Goal: Information Seeking & Learning: Learn about a topic

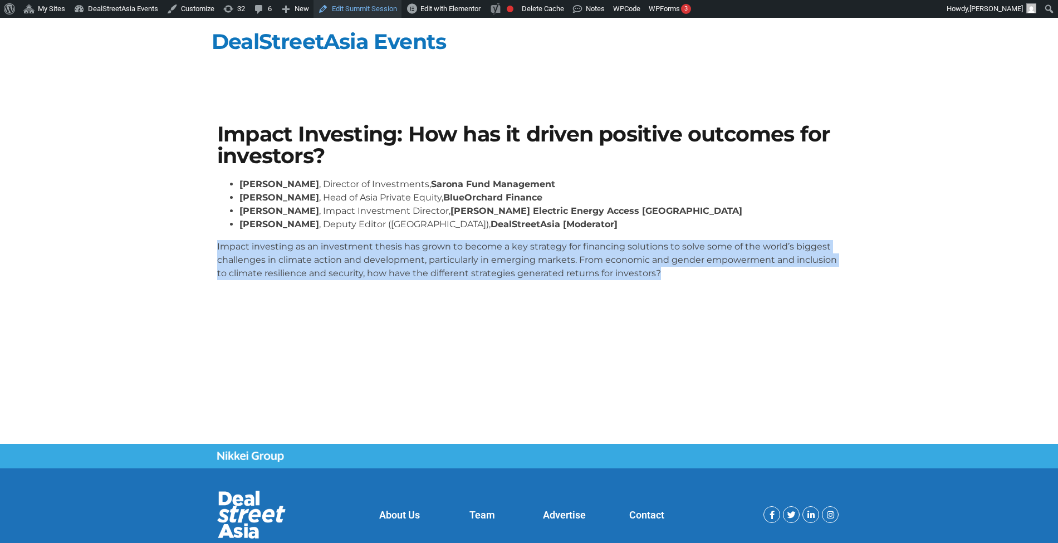
click at [354, 8] on link "Edit Summit Session" at bounding box center [358, 9] width 88 height 18
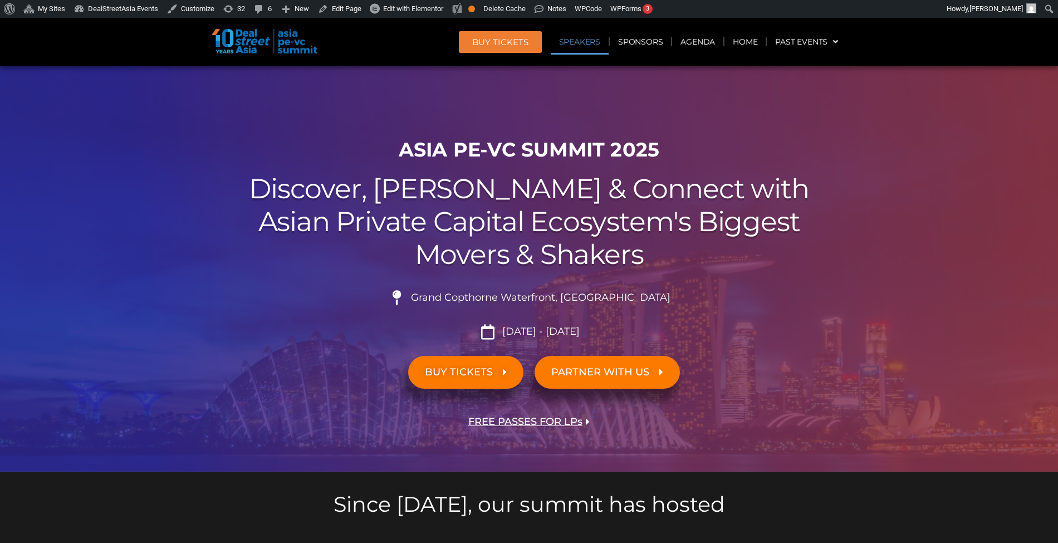
scroll to position [1055, 0]
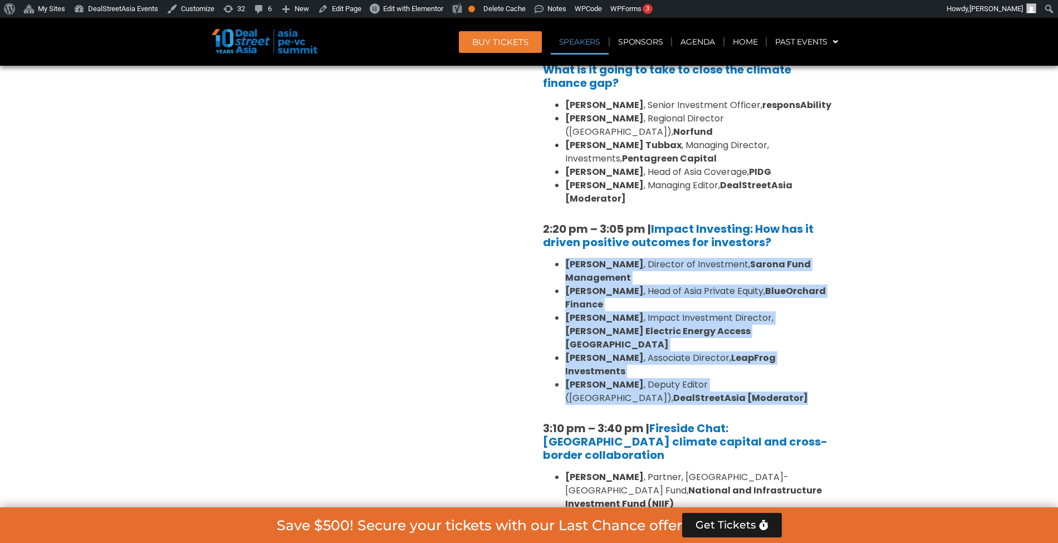
click at [634, 325] on strong "[PERSON_NAME] Electric Energy Access [GEOGRAPHIC_DATA]" at bounding box center [657, 338] width 185 height 26
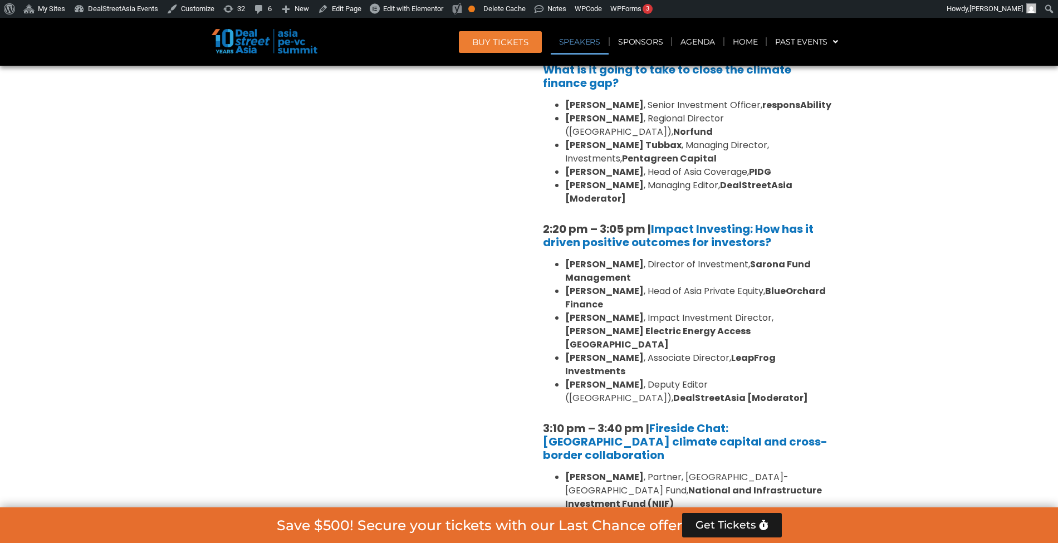
click at [683, 351] on li "[PERSON_NAME] , Associate Director, LeapFrog Investments" at bounding box center [698, 364] width 267 height 27
copy ul "[PERSON_NAME] , Associate Director, LeapFrog Investments"
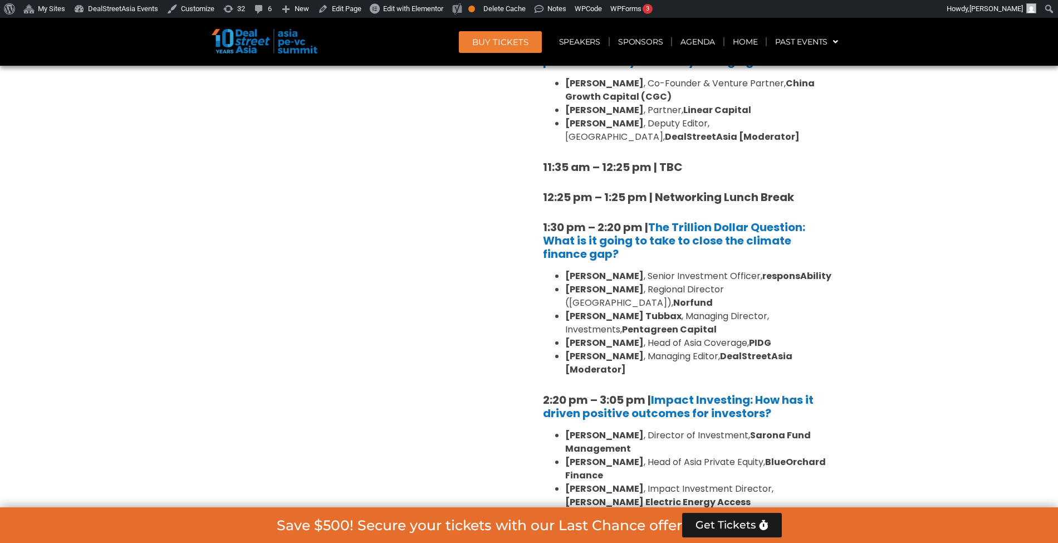
scroll to position [882, 0]
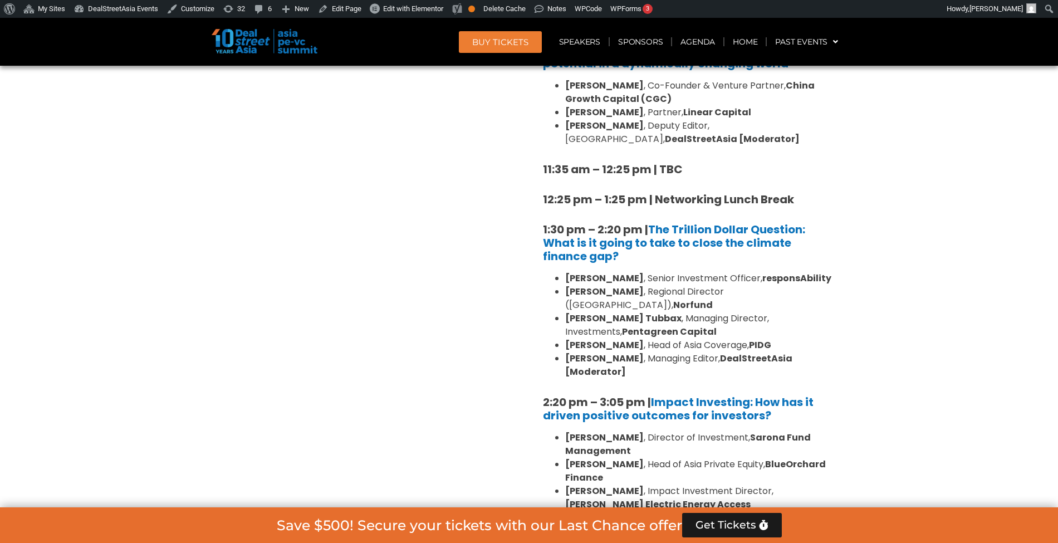
click at [675, 312] on li "[PERSON_NAME] , Managing Director, Investments, Pentagreen Capital" at bounding box center [698, 325] width 267 height 27
copy ul "[PERSON_NAME] , Managing Director, Investments, Pentagreen Capital"
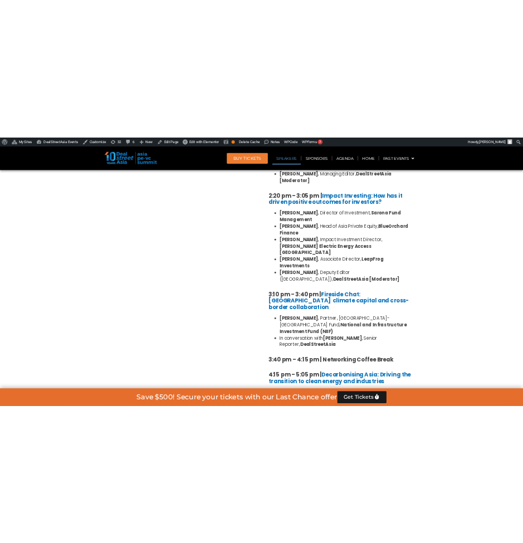
scroll to position [1164, 0]
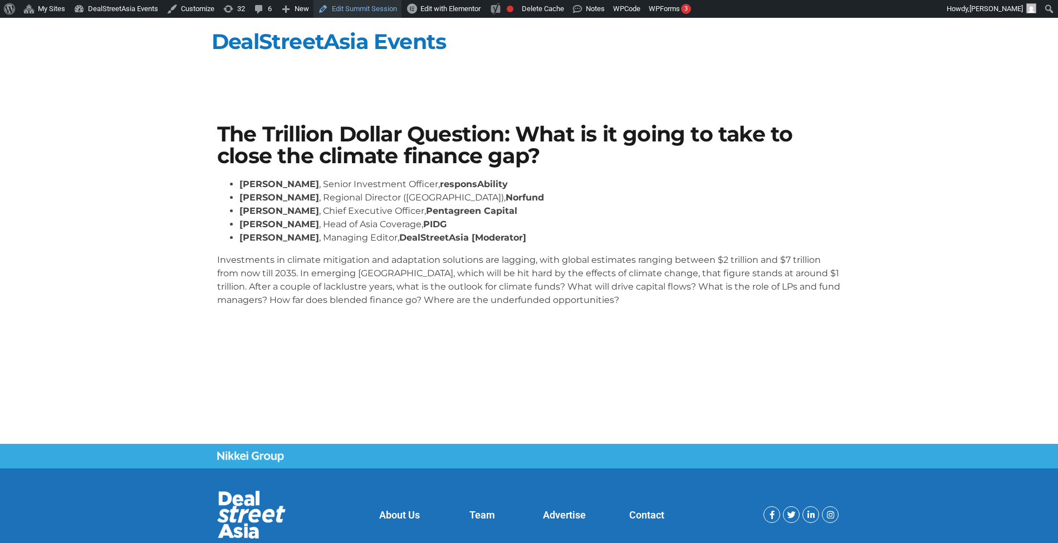
click at [360, 11] on link "Edit Summit Session" at bounding box center [358, 9] width 88 height 18
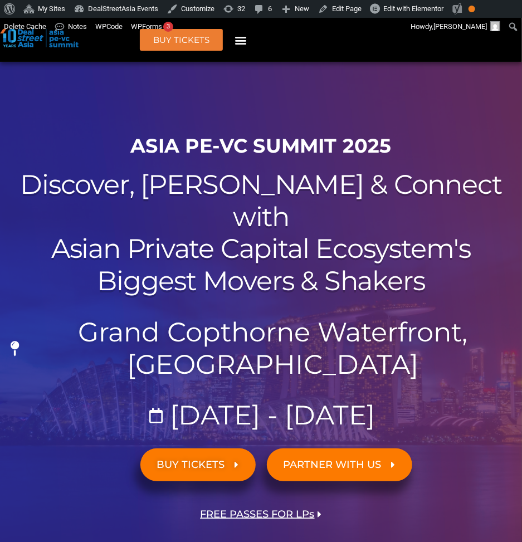
click at [239, 35] on icon "Menu Toggle" at bounding box center [240, 40] width 12 height 12
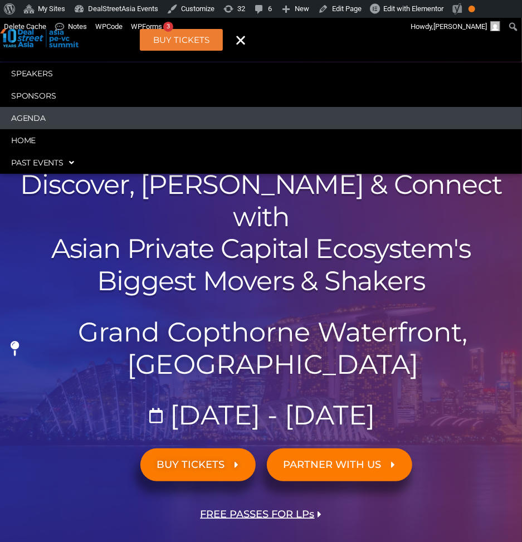
click at [127, 123] on link "Agenda" at bounding box center [261, 118] width 522 height 22
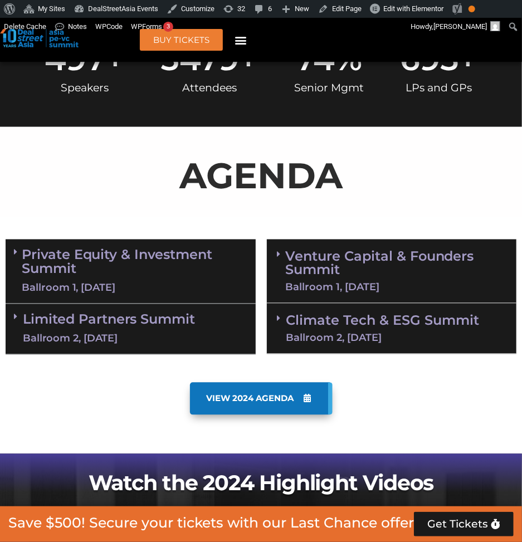
scroll to position [639, 0]
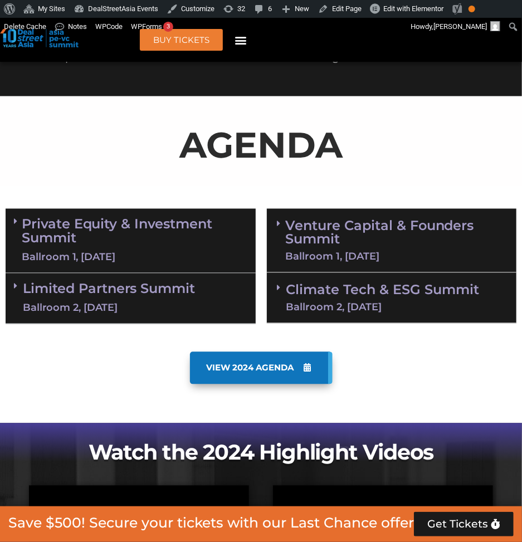
click at [345, 283] on link "Climate Tech & ESG Summit Ballroom 2, 11 Sept" at bounding box center [382, 297] width 193 height 29
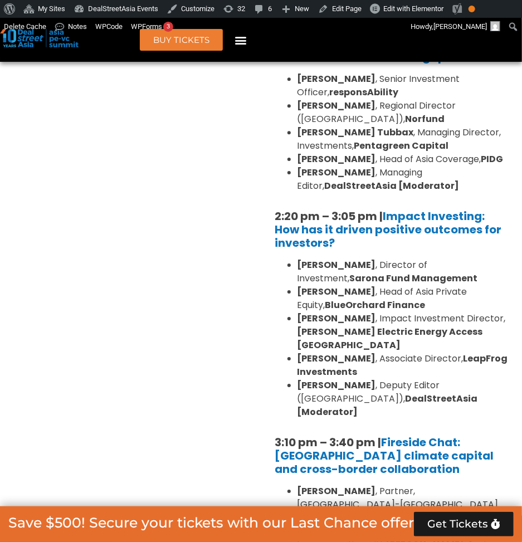
scroll to position [1297, 0]
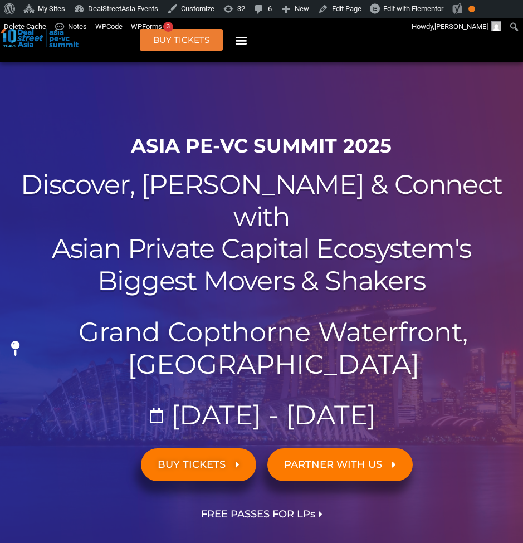
scroll to position [1164, 0]
